Goal: Information Seeking & Learning: Find specific fact

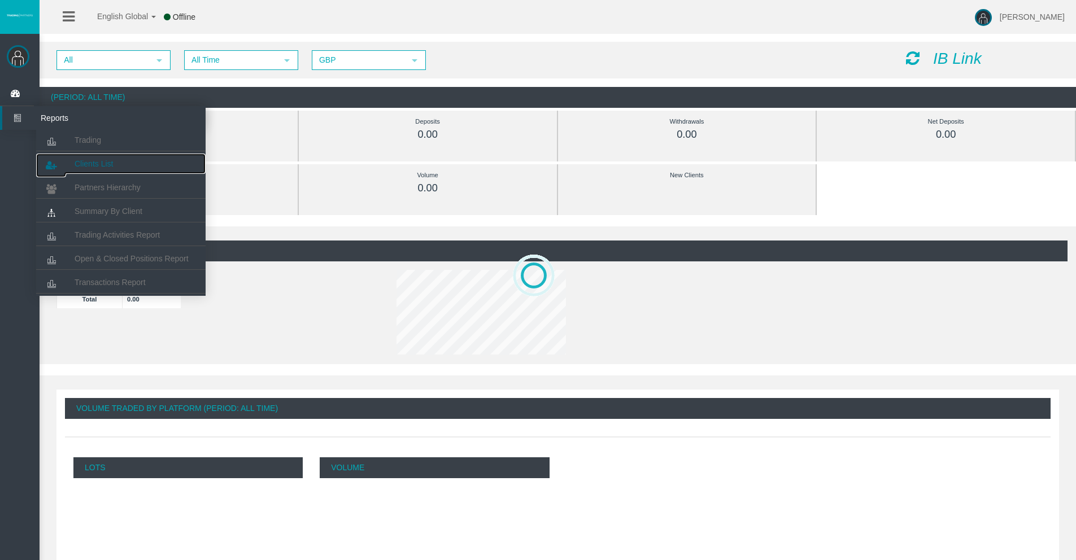
click at [82, 161] on span "Clients List" at bounding box center [94, 163] width 38 height 9
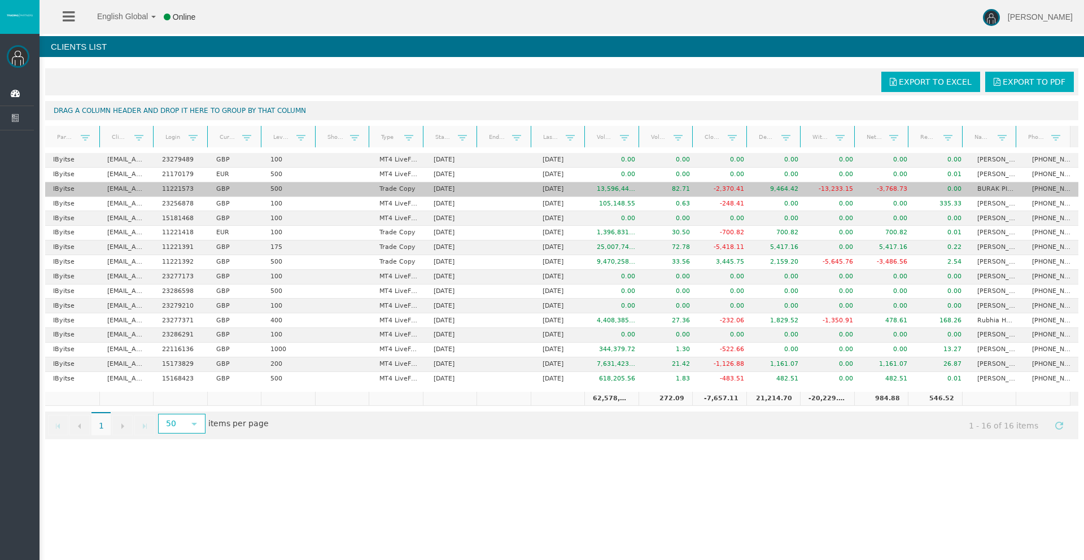
click at [113, 189] on td "[EMAIL_ADDRESS][DOMAIN_NAME]" at bounding box center [126, 189] width 54 height 15
click at [102, 187] on td "[EMAIL_ADDRESS][DOMAIN_NAME]" at bounding box center [126, 189] width 54 height 15
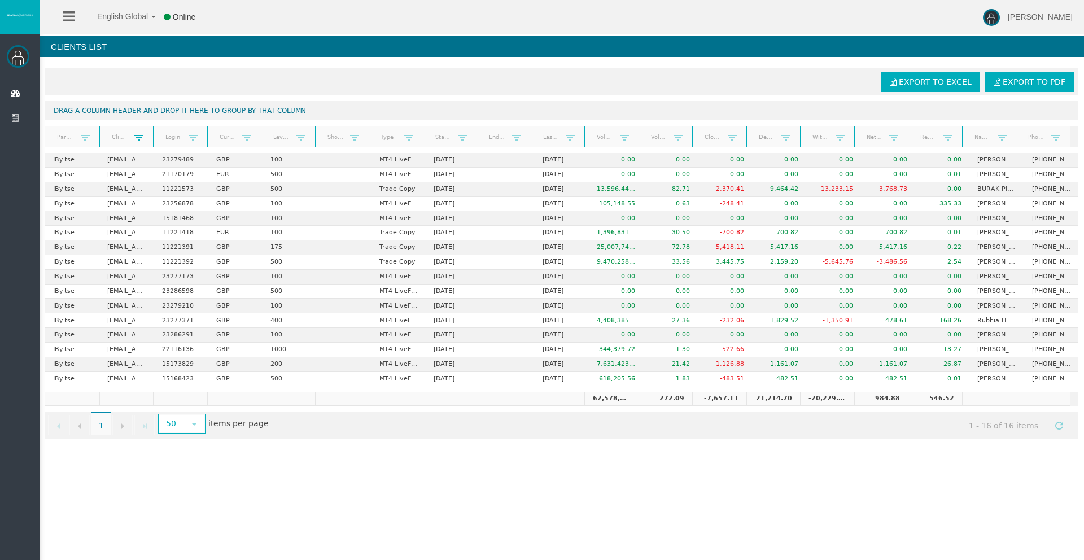
click at [137, 141] on span at bounding box center [138, 137] width 9 height 9
click at [169, 171] on span "Is equal to" at bounding box center [175, 173] width 83 height 18
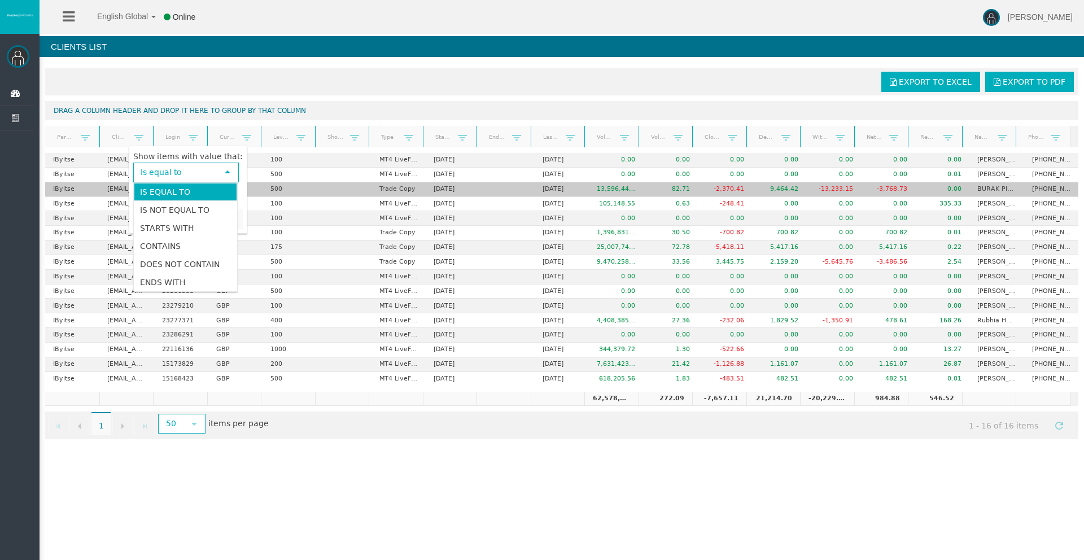
click at [125, 191] on td "[EMAIL_ADDRESS][DOMAIN_NAME]" at bounding box center [126, 189] width 54 height 15
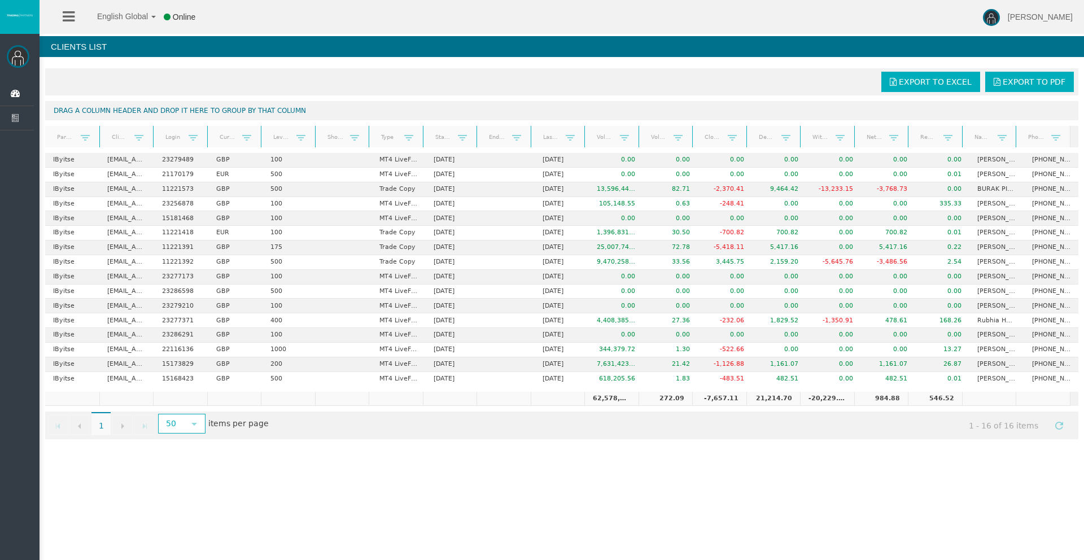
click at [22, 215] on ul "Dashboard Reports Trading Clients List Partners Hierarchy" at bounding box center [17, 345] width 34 height 526
